Goal: Obtain resource: Obtain resource

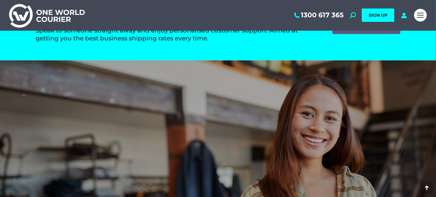
scroll to position [941, 0]
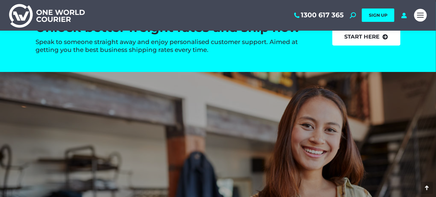
click at [343, 46] on link "start here" at bounding box center [366, 37] width 68 height 18
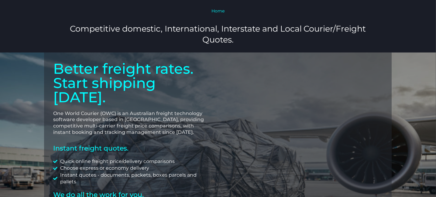
click at [222, 12] on link "Home" at bounding box center [217, 10] width 13 height 5
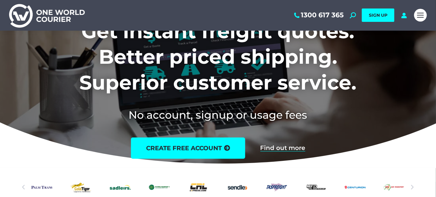
scroll to position [30, 0]
